Goal: Task Accomplishment & Management: Use online tool/utility

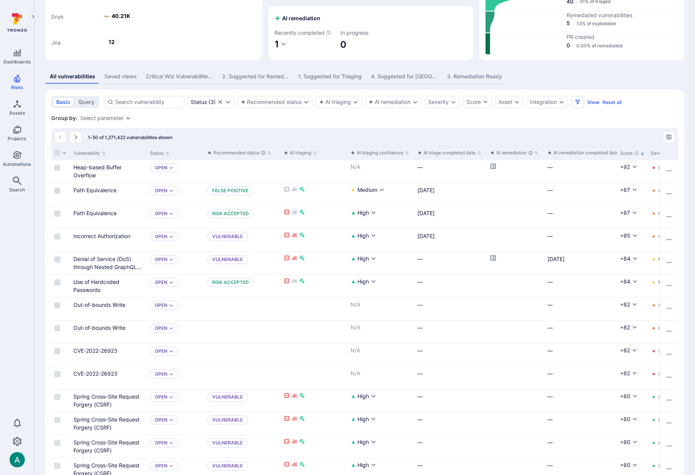
scroll to position [86, 0]
click at [545, 70] on div "All vulnerabilities Saved views Critical Wiz Vulnerabilities per Image 2. Sugge…" at bounding box center [364, 77] width 639 height 14
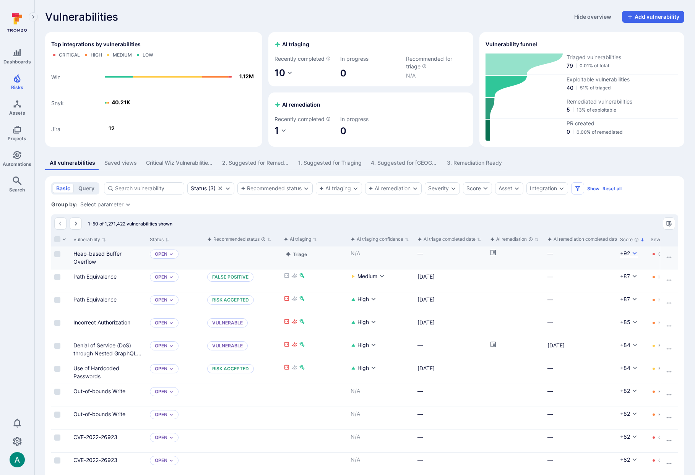
click at [634, 253] on icon "Cell for Score" at bounding box center [634, 253] width 4 height 3
click at [631, 212] on div at bounding box center [347, 237] width 695 height 475
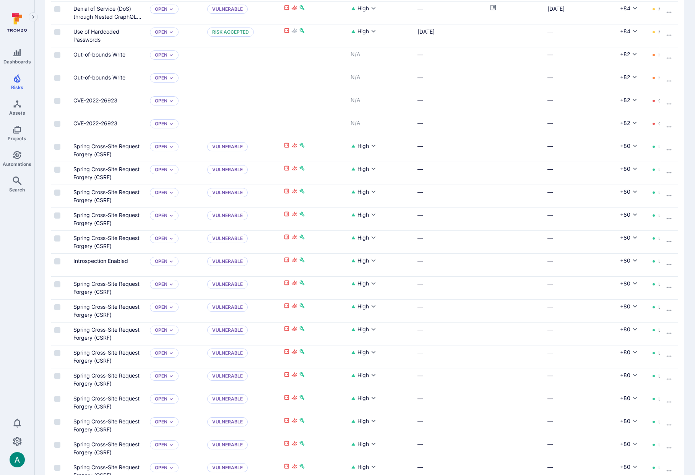
scroll to position [339, 0]
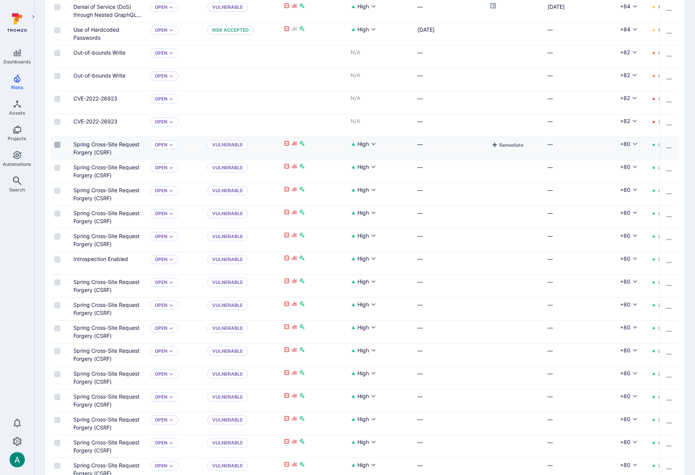
click at [59, 144] on input "Select row" at bounding box center [57, 145] width 6 height 6
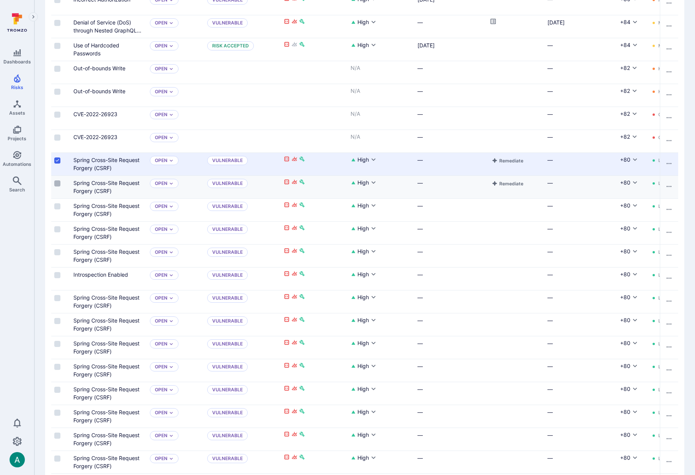
click at [56, 182] on input "Select row" at bounding box center [57, 183] width 6 height 6
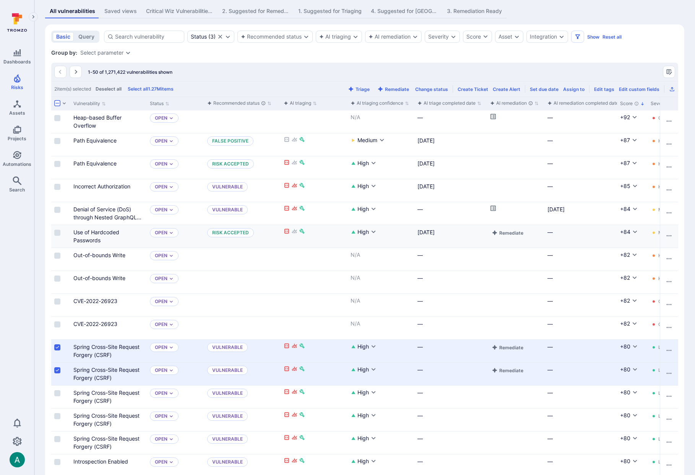
scroll to position [0, 0]
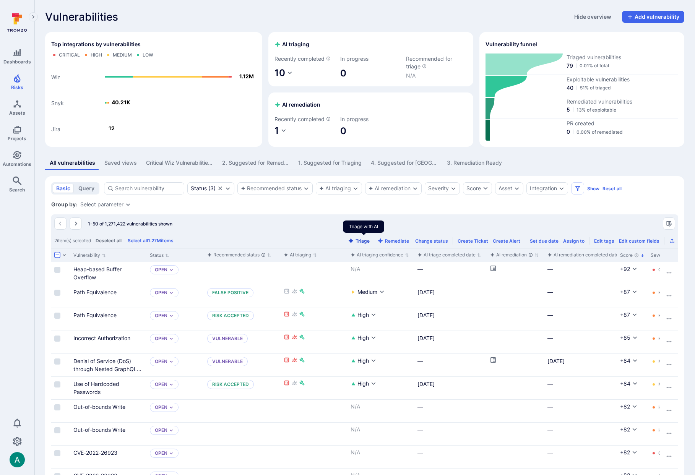
click at [363, 238] on button "Triage" at bounding box center [358, 241] width 25 height 6
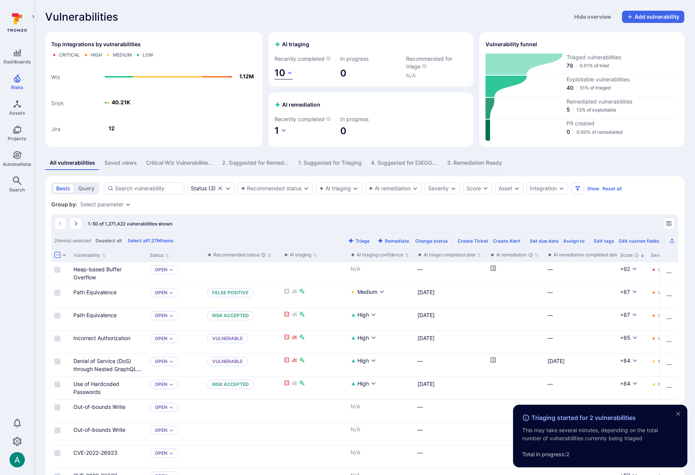
click at [288, 72] on icon "button" at bounding box center [290, 72] width 4 height 3
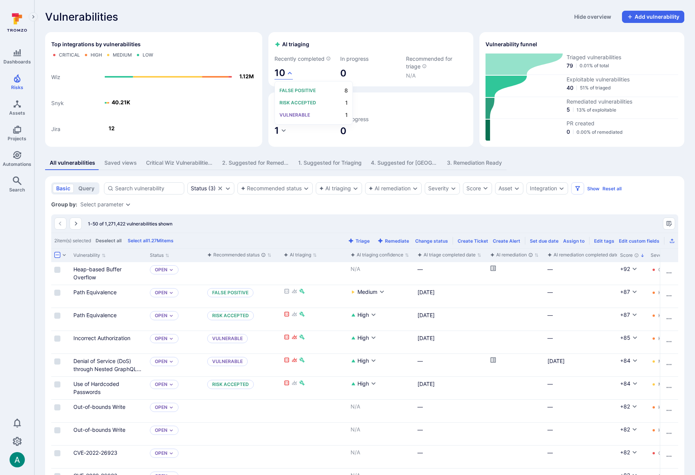
click at [366, 217] on div at bounding box center [347, 237] width 695 height 475
drag, startPoint x: 337, startPoint y: 204, endPoint x: 332, endPoint y: 169, distance: 36.0
click at [337, 204] on div "Group by: Select parameter" at bounding box center [364, 205] width 627 height 8
click at [273, 162] on div "2. Suggested for Remediation" at bounding box center [255, 163] width 67 height 8
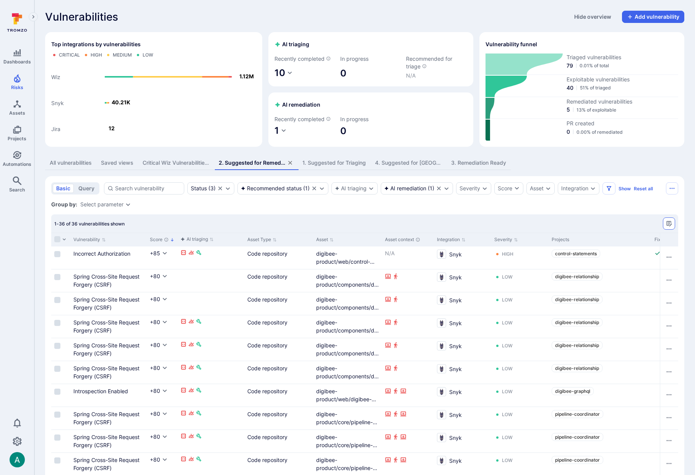
click at [668, 222] on icon "Manage columns" at bounding box center [669, 224] width 6 height 6
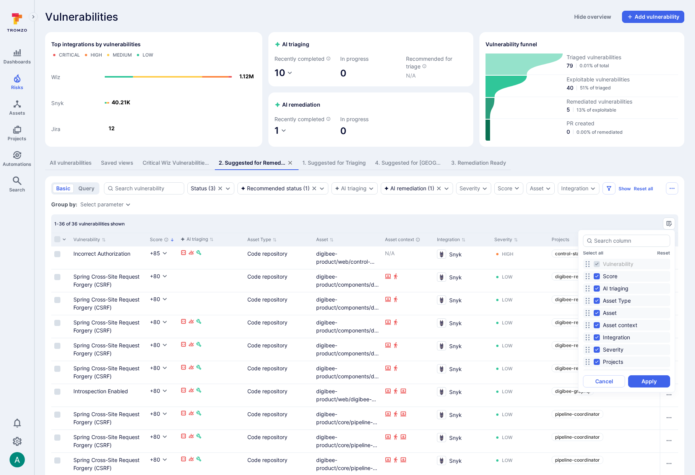
scroll to position [1, 0]
click at [659, 254] on button "Reset" at bounding box center [663, 253] width 13 height 6
click at [662, 253] on button "Reset" at bounding box center [663, 253] width 13 height 6
click at [661, 252] on button "Reset" at bounding box center [663, 253] width 13 height 6
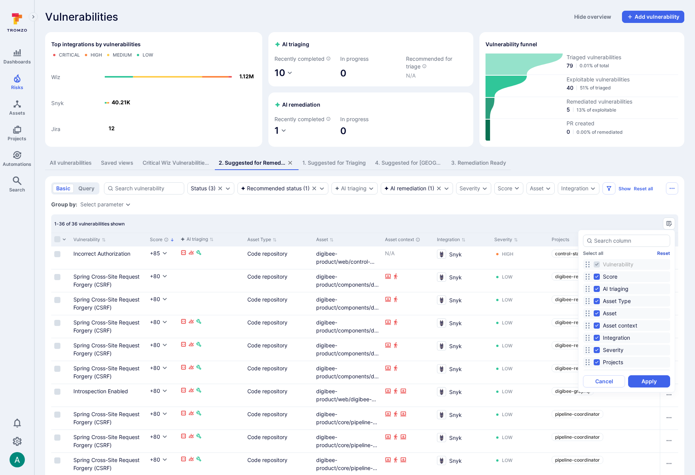
click at [661, 252] on button "Reset" at bounding box center [663, 253] width 13 height 6
